Goal: Check status

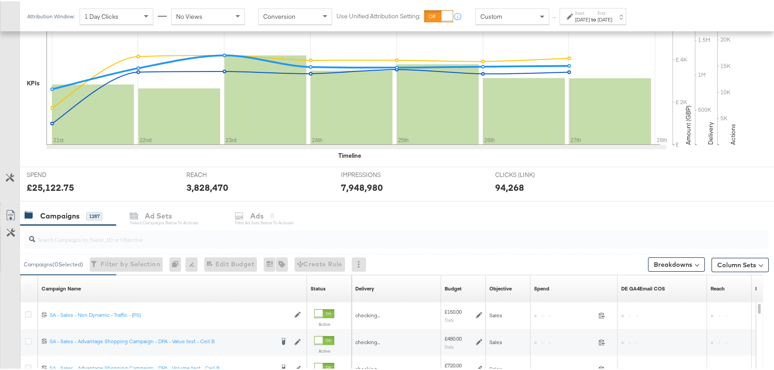
scroll to position [281, 0]
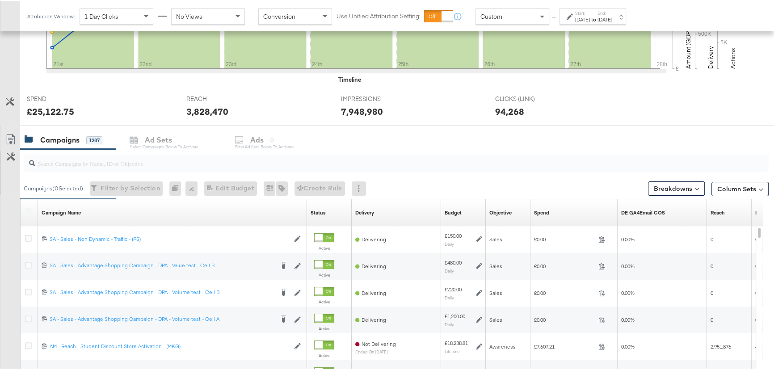
click at [91, 161] on input "search" at bounding box center [368, 158] width 666 height 17
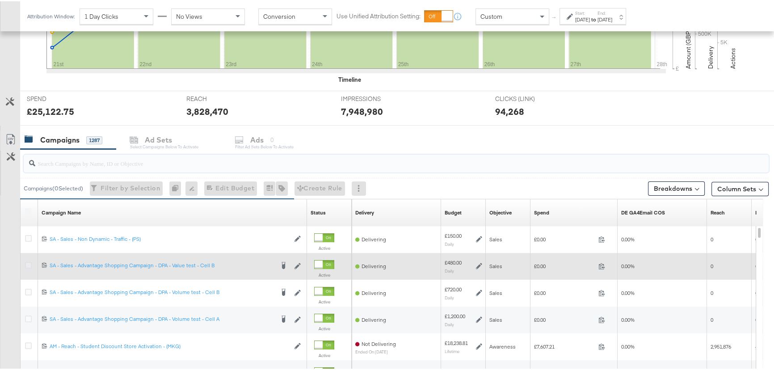
click at [31, 264] on icon at bounding box center [28, 264] width 7 height 7
click at [0, 0] on input "checkbox" at bounding box center [0, 0] width 0 height 0
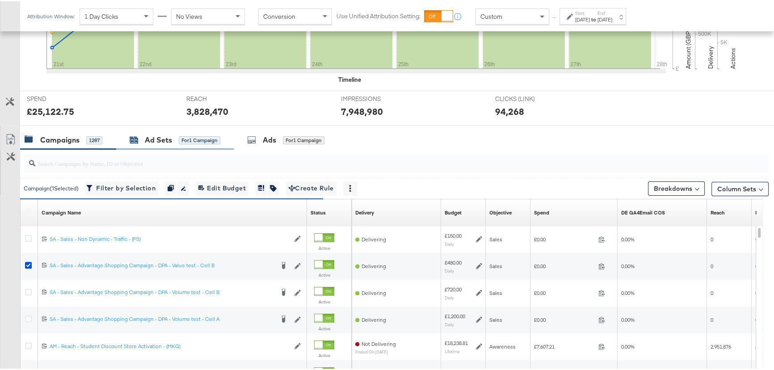
click at [164, 134] on div "Ad Sets" at bounding box center [158, 139] width 27 height 10
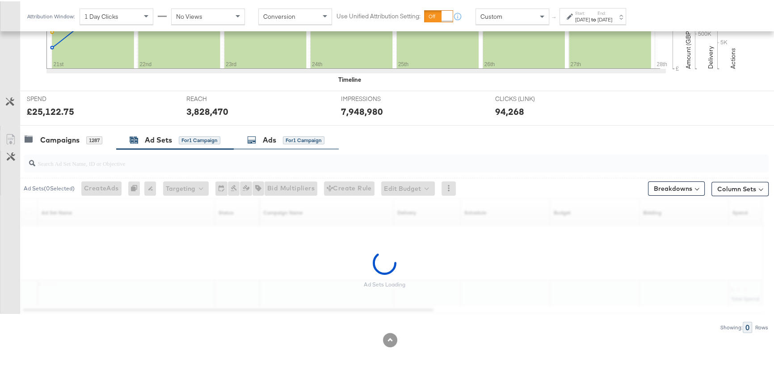
click at [278, 140] on div "Ads for 1 Campaign" at bounding box center [285, 139] width 77 height 10
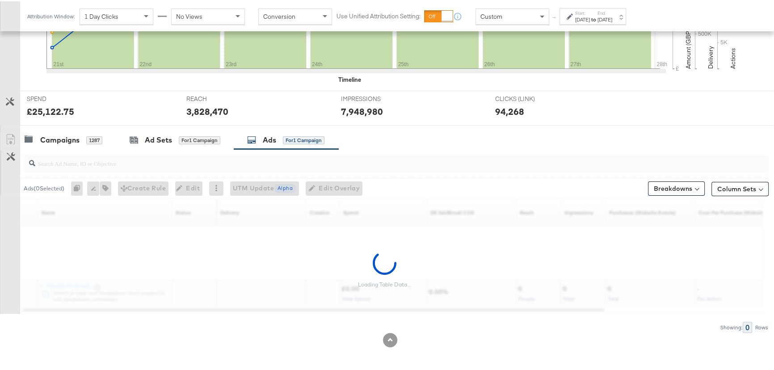
click at [612, 11] on label "End:" at bounding box center [604, 12] width 15 height 6
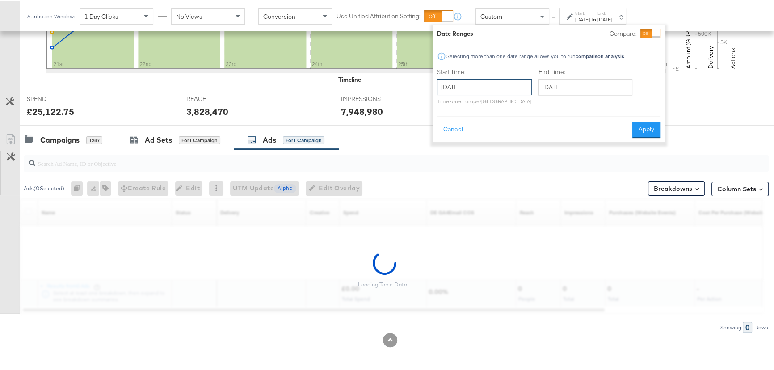
click at [497, 89] on input "September 21st 2025" at bounding box center [484, 86] width 95 height 16
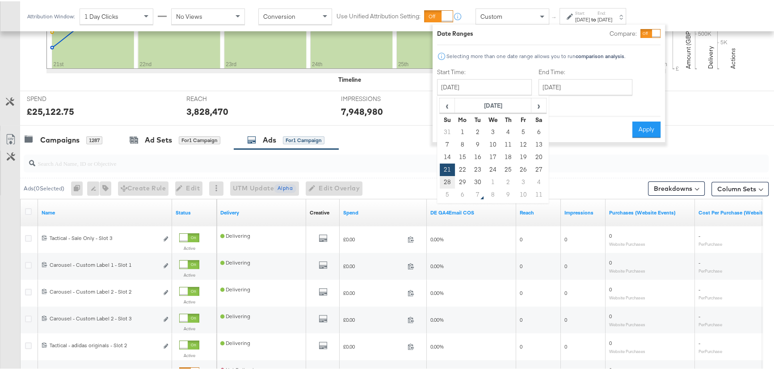
click at [449, 181] on td "28" at bounding box center [447, 181] width 15 height 13
type input "September 28th 2025"
click at [610, 87] on input "September 28th 2025" at bounding box center [586, 86] width 94 height 16
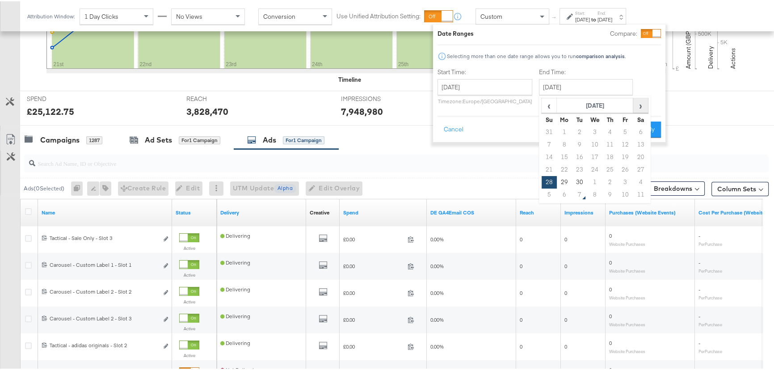
click at [645, 99] on span "›" at bounding box center [641, 103] width 14 height 13
click at [564, 141] on td "6" at bounding box center [564, 143] width 15 height 13
type input "October 6th 2025"
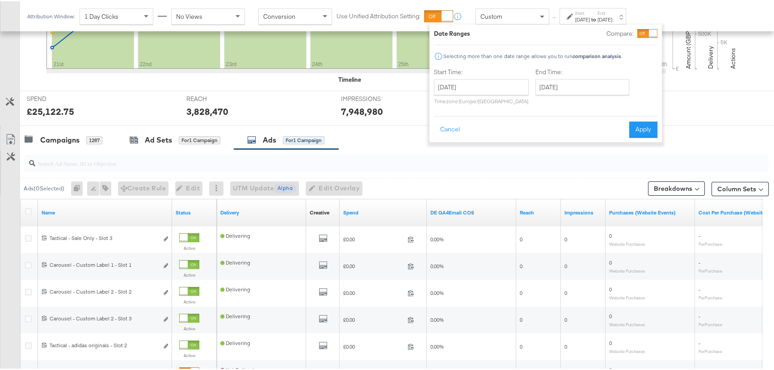
click at [640, 129] on button "Apply" at bounding box center [643, 128] width 28 height 16
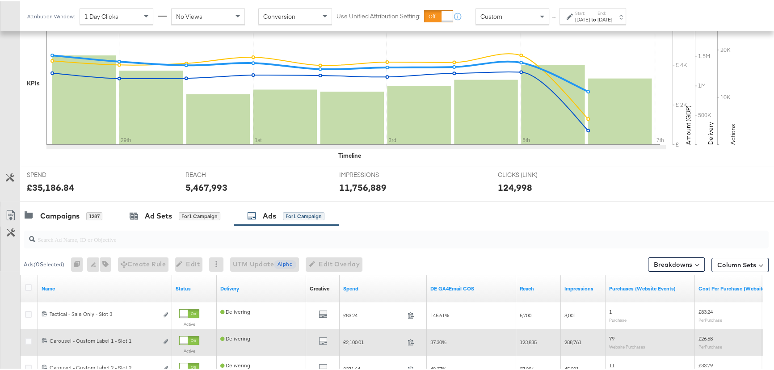
scroll to position [321, 0]
